Goal: Find contact information: Find contact information

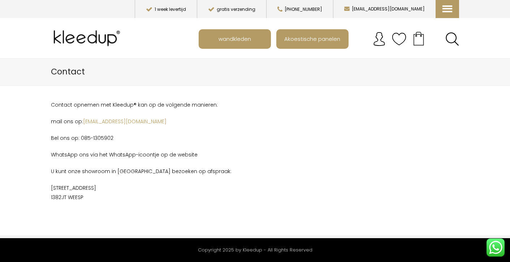
click at [379, 40] on img "Main menu" at bounding box center [379, 39] width 14 height 14
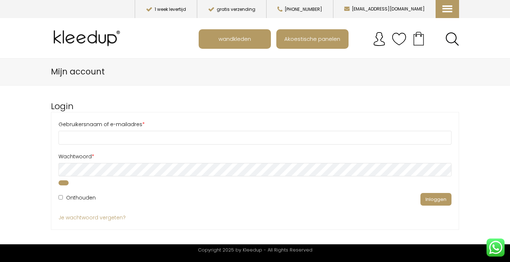
click at [403, 41] on img "Main menu" at bounding box center [399, 39] width 14 height 14
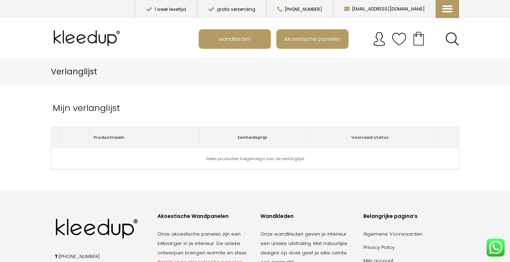
click at [416, 39] on span "Your cart" at bounding box center [419, 39] width 14 height 14
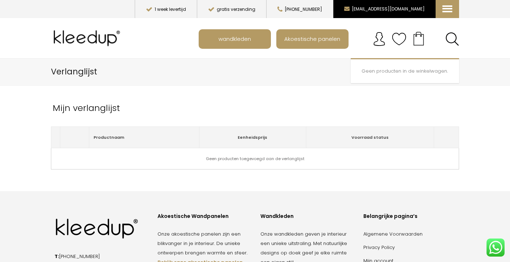
click at [409, 9] on button "[EMAIL_ADDRESS][DOMAIN_NAME]" at bounding box center [384, 9] width 103 height 18
click at [397, 9] on button "[EMAIL_ADDRESS][DOMAIN_NAME]" at bounding box center [384, 9] width 103 height 18
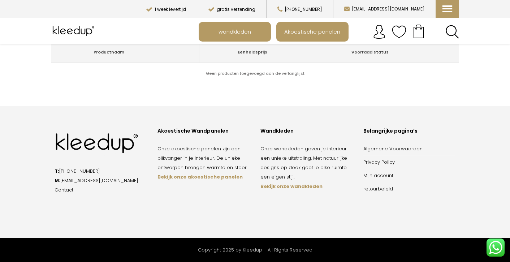
scroll to position [84, 0]
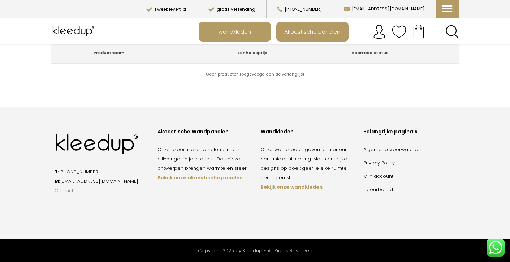
click at [65, 190] on link "Contact" at bounding box center [64, 190] width 19 height 7
